Goal: Task Accomplishment & Management: Use online tool/utility

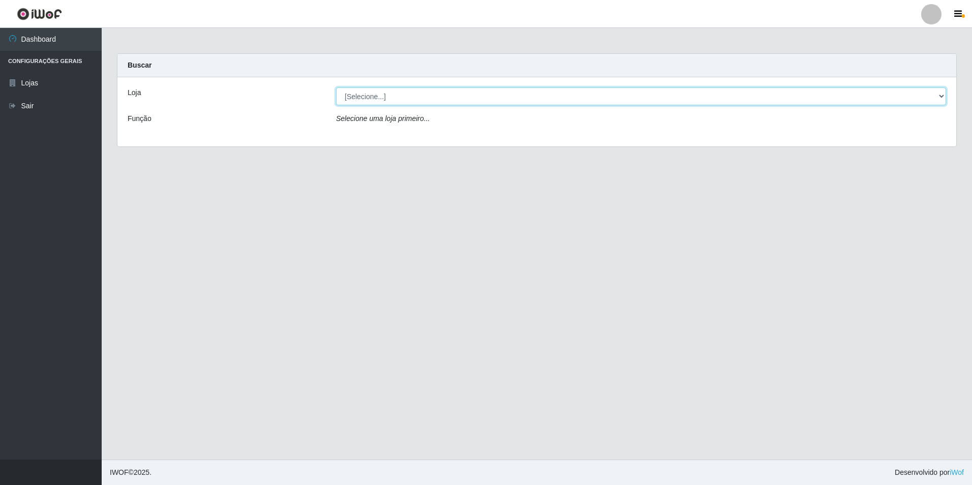
click at [389, 90] on select "[Selecione...] Extraplus - Loja 50 [GEOGRAPHIC_DATA]" at bounding box center [641, 96] width 610 height 18
select select "451"
click at [336, 87] on select "[Selecione...] Extraplus - Loja 50 [GEOGRAPHIC_DATA]" at bounding box center [641, 96] width 610 height 18
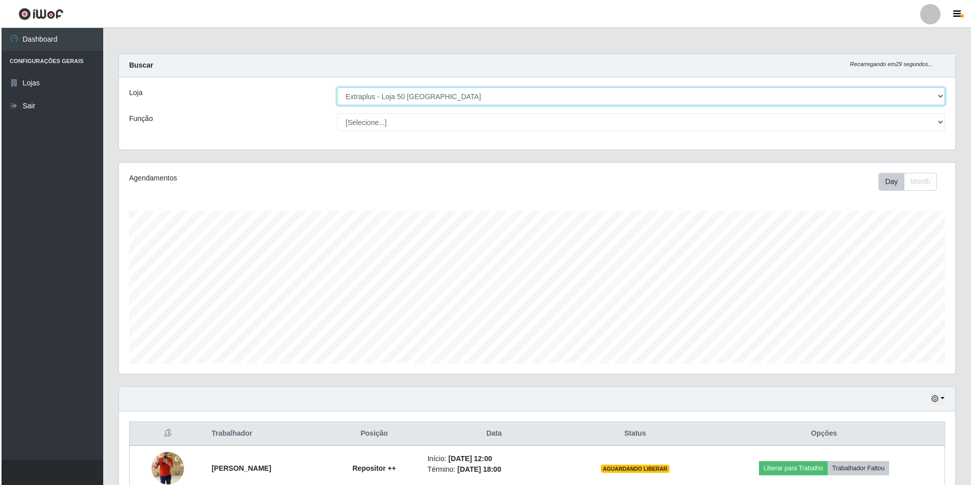
scroll to position [190, 0]
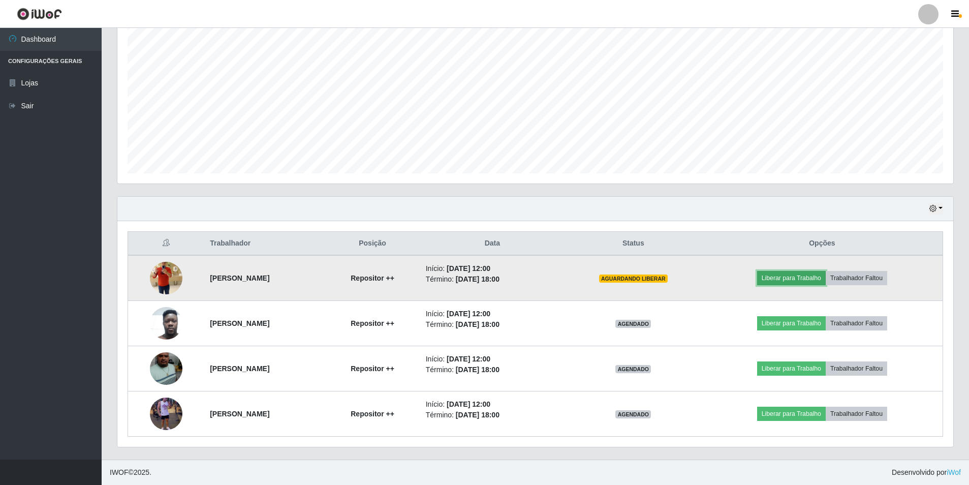
click at [800, 281] on button "Liberar para Trabalho" at bounding box center [791, 278] width 69 height 14
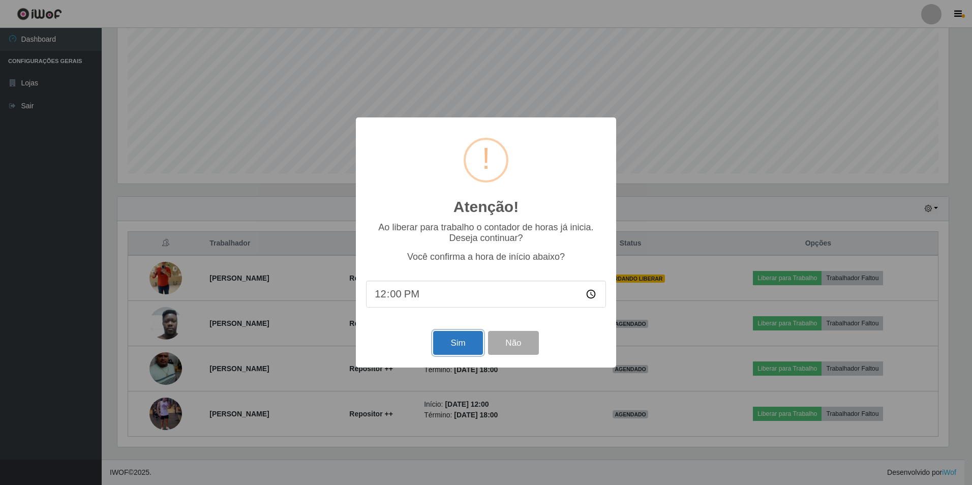
click at [460, 348] on button "Sim" at bounding box center [457, 343] width 49 height 24
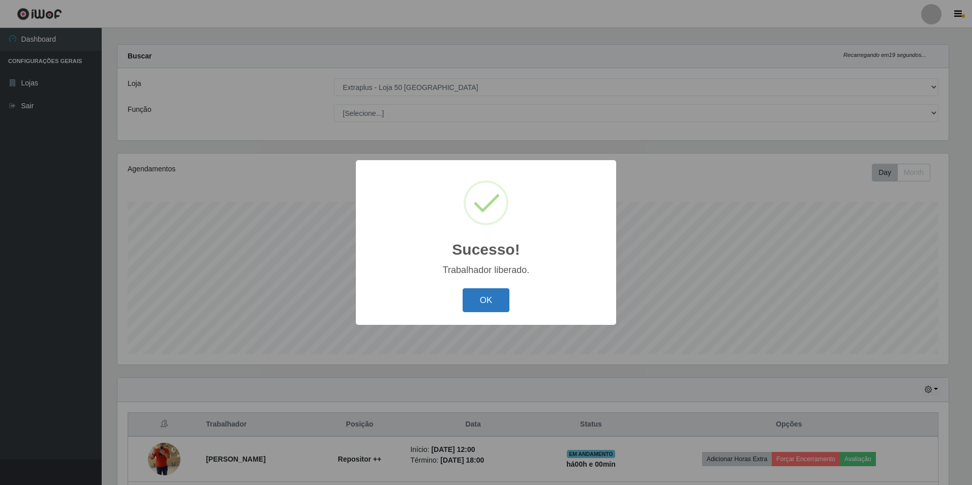
click at [484, 297] on button "OK" at bounding box center [486, 300] width 47 height 24
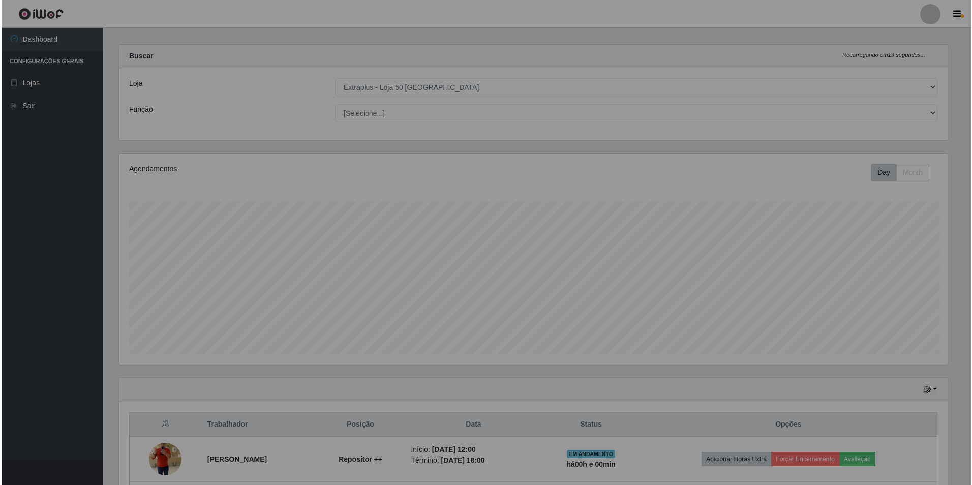
scroll to position [211, 836]
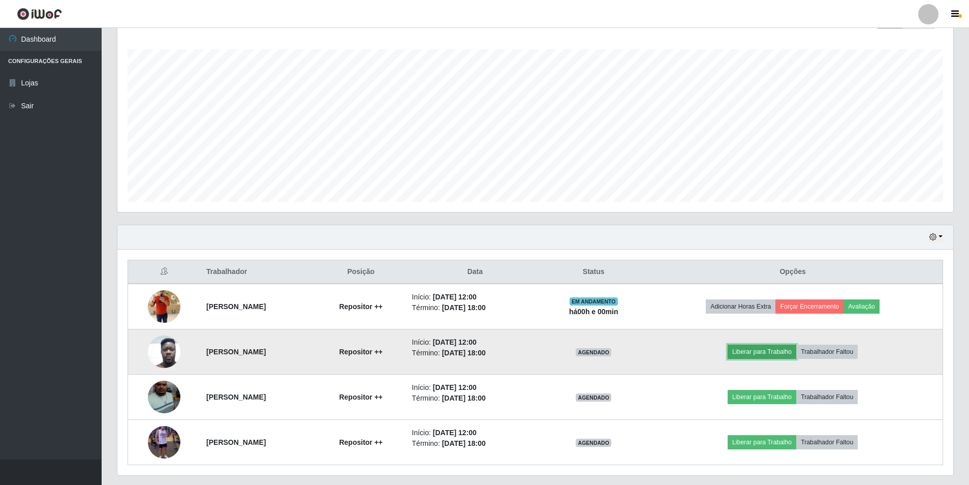
click at [769, 349] on button "Liberar para Trabalho" at bounding box center [762, 352] width 69 height 14
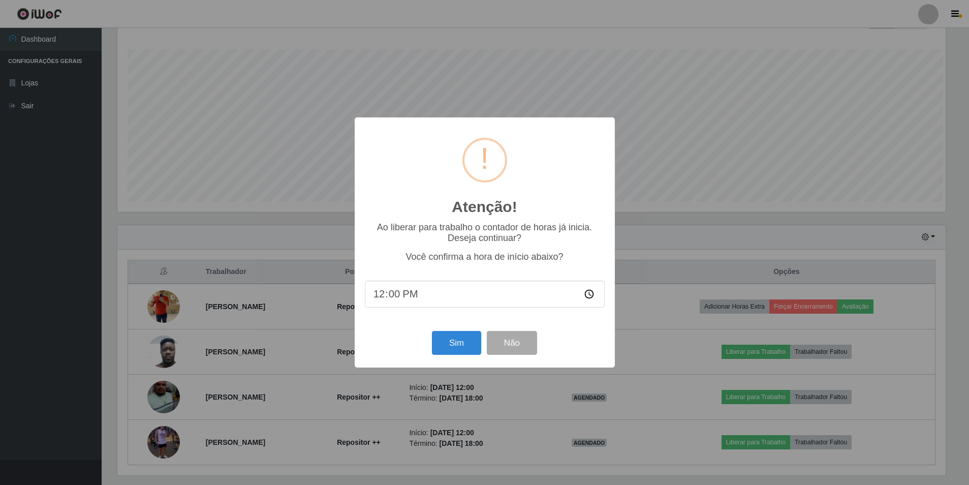
scroll to position [211, 831]
click at [464, 344] on button "Sim" at bounding box center [457, 343] width 49 height 24
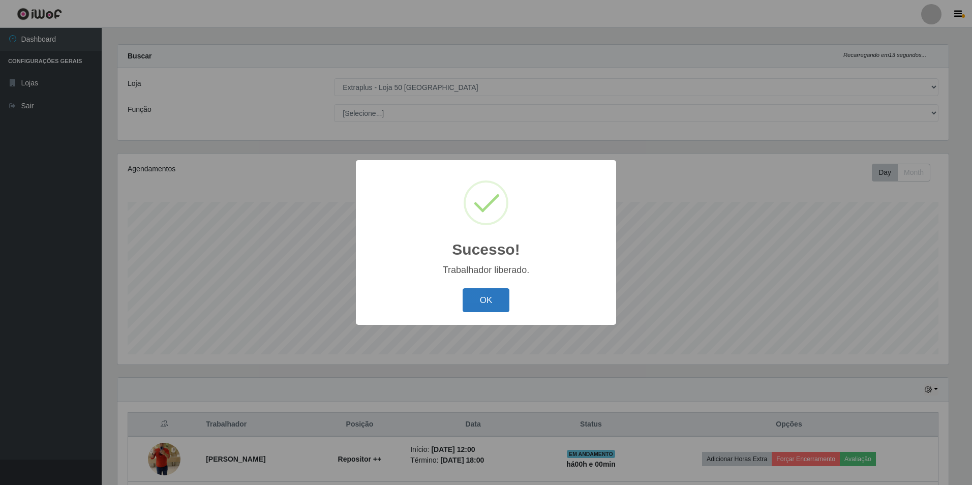
click at [501, 296] on button "OK" at bounding box center [486, 300] width 47 height 24
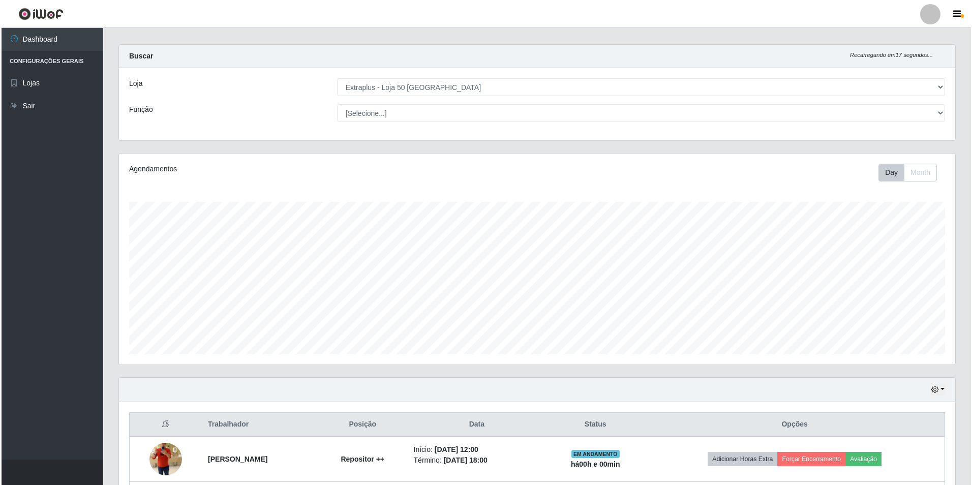
scroll to position [190, 0]
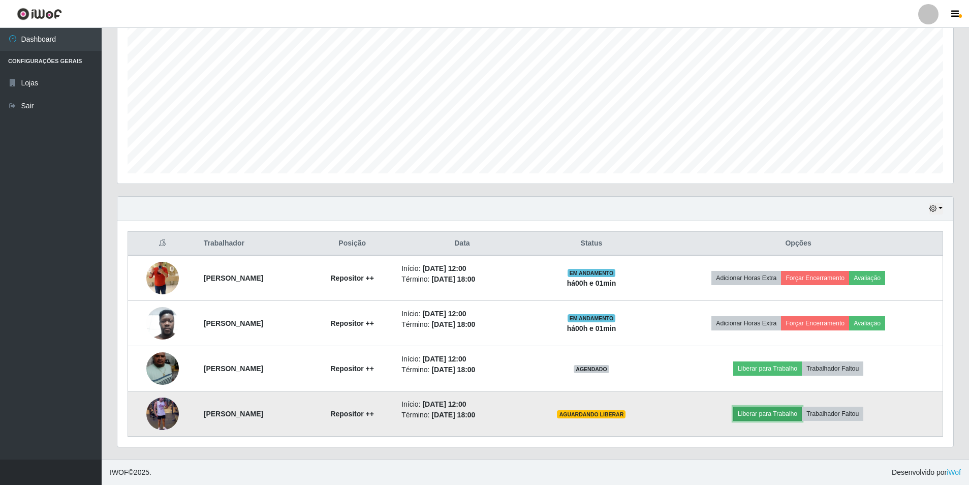
click at [765, 413] on button "Liberar para Trabalho" at bounding box center [768, 414] width 69 height 14
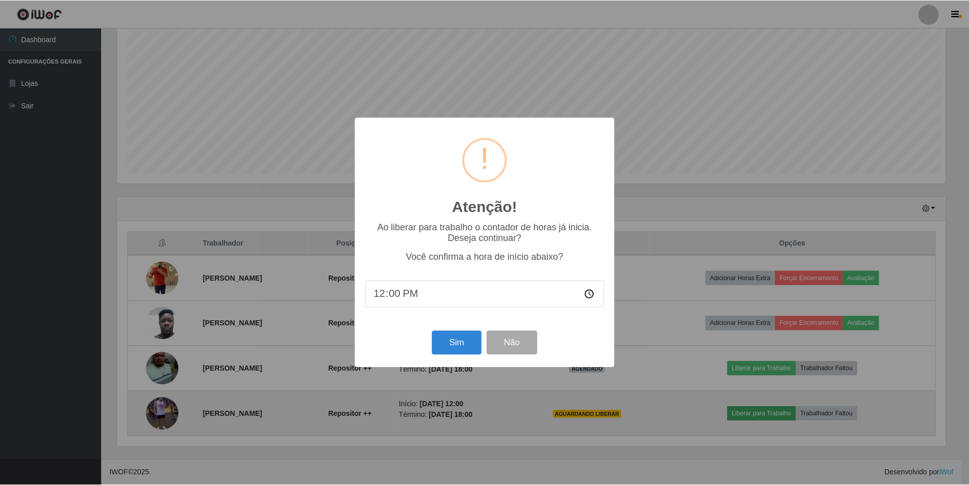
scroll to position [211, 831]
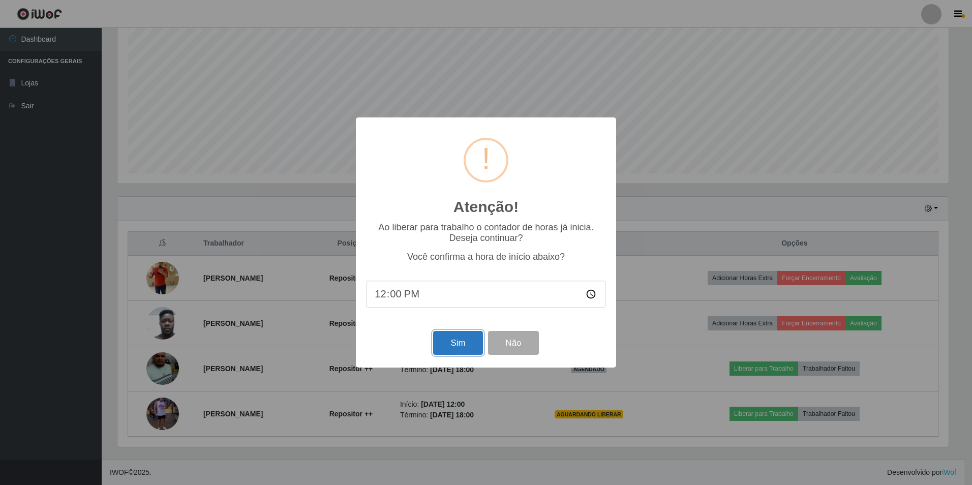
click at [453, 334] on button "Sim" at bounding box center [457, 343] width 49 height 24
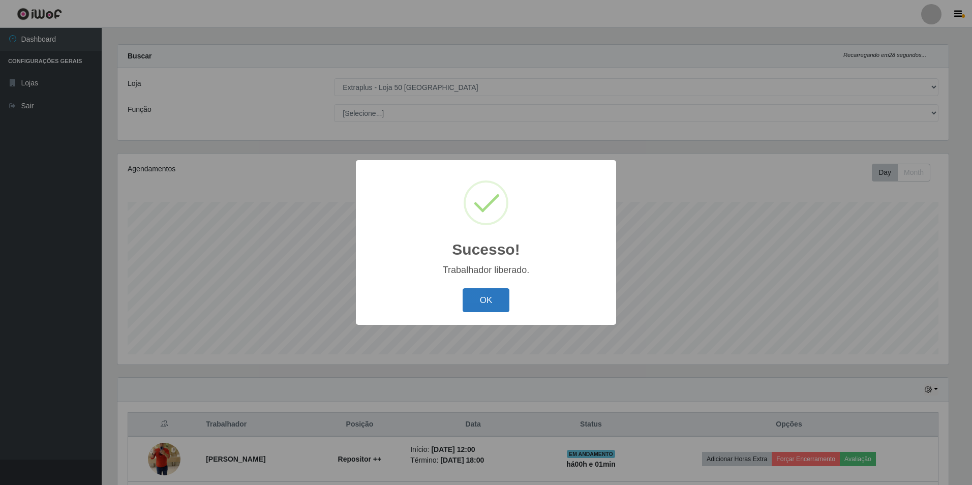
click at [495, 306] on button "OK" at bounding box center [486, 300] width 47 height 24
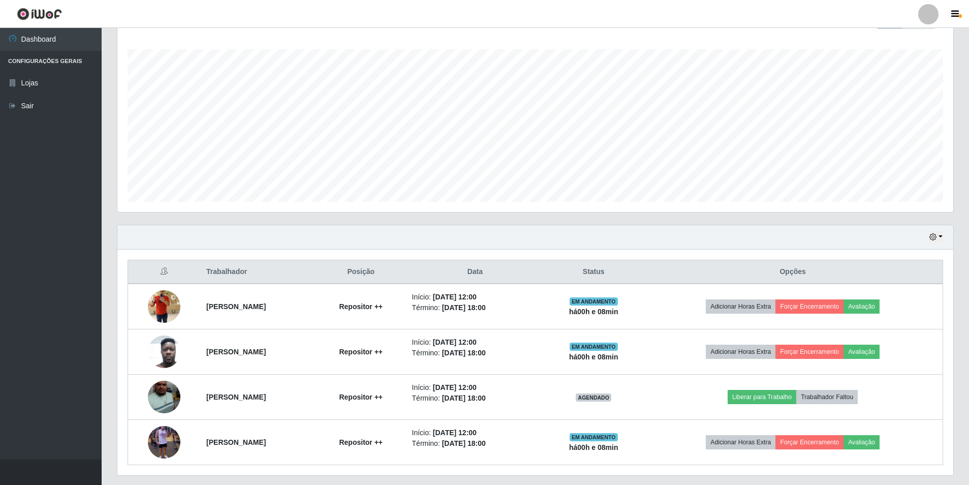
scroll to position [190, 0]
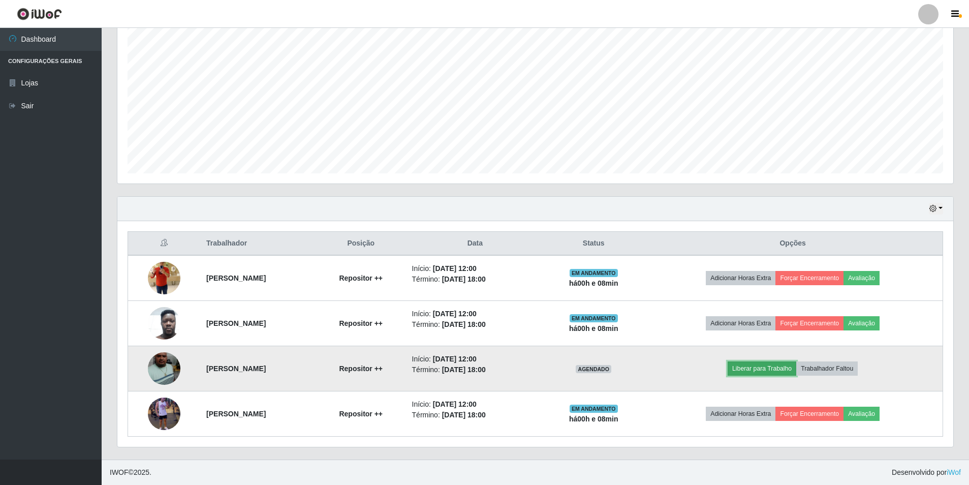
click at [758, 367] on button "Liberar para Trabalho" at bounding box center [762, 368] width 69 height 14
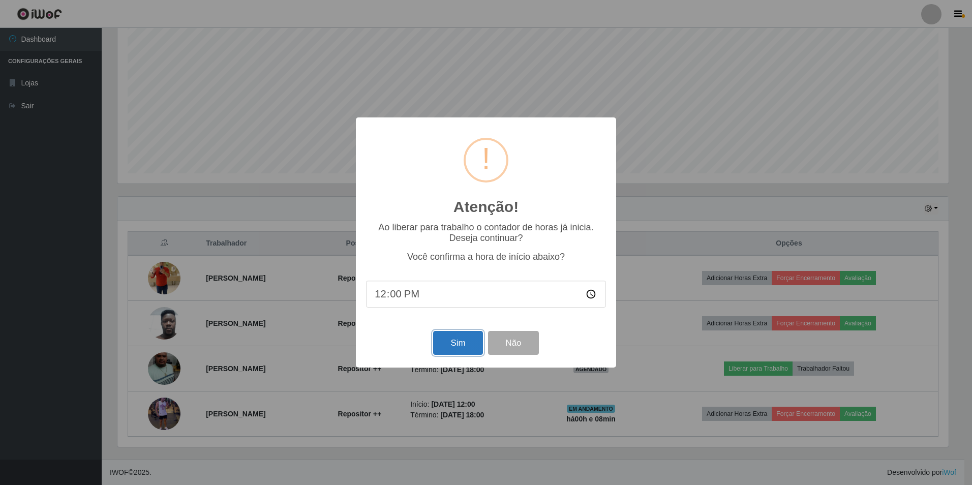
click at [452, 337] on button "Sim" at bounding box center [457, 343] width 49 height 24
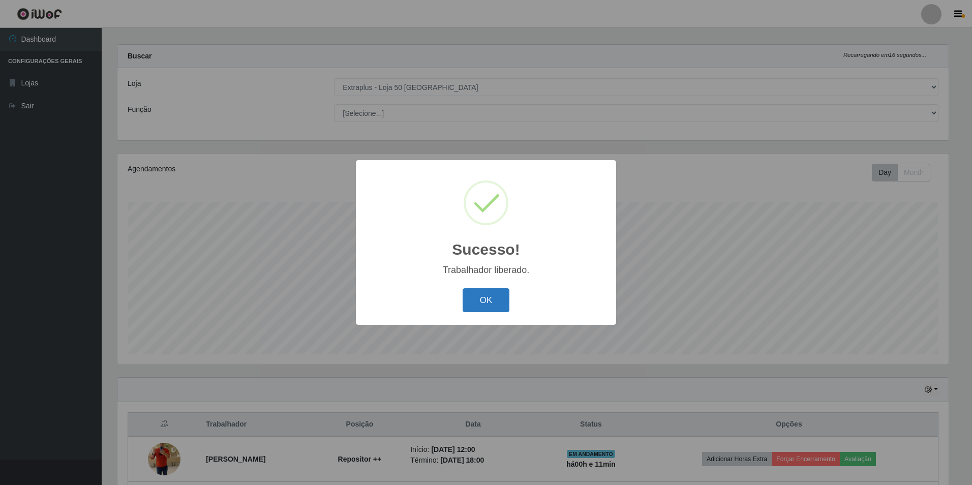
click at [494, 291] on button "OK" at bounding box center [486, 300] width 47 height 24
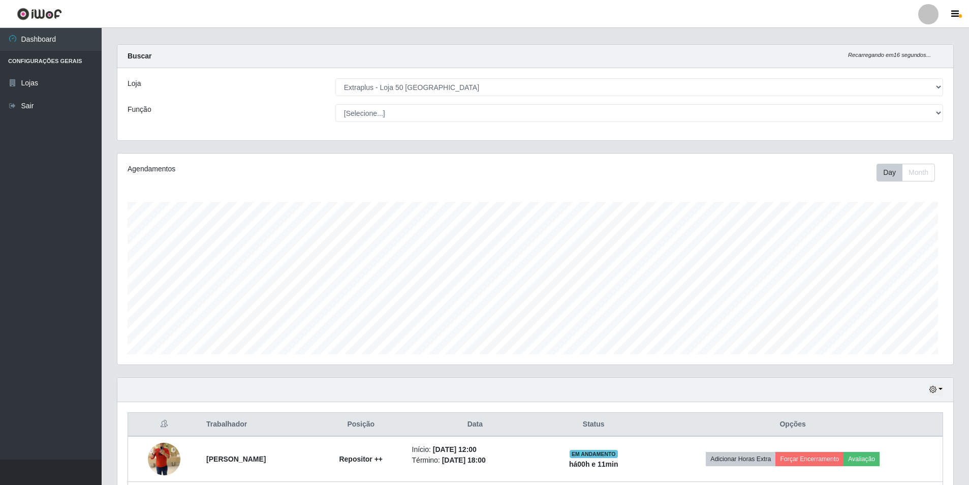
scroll to position [190, 0]
